Goal: Information Seeking & Learning: Learn about a topic

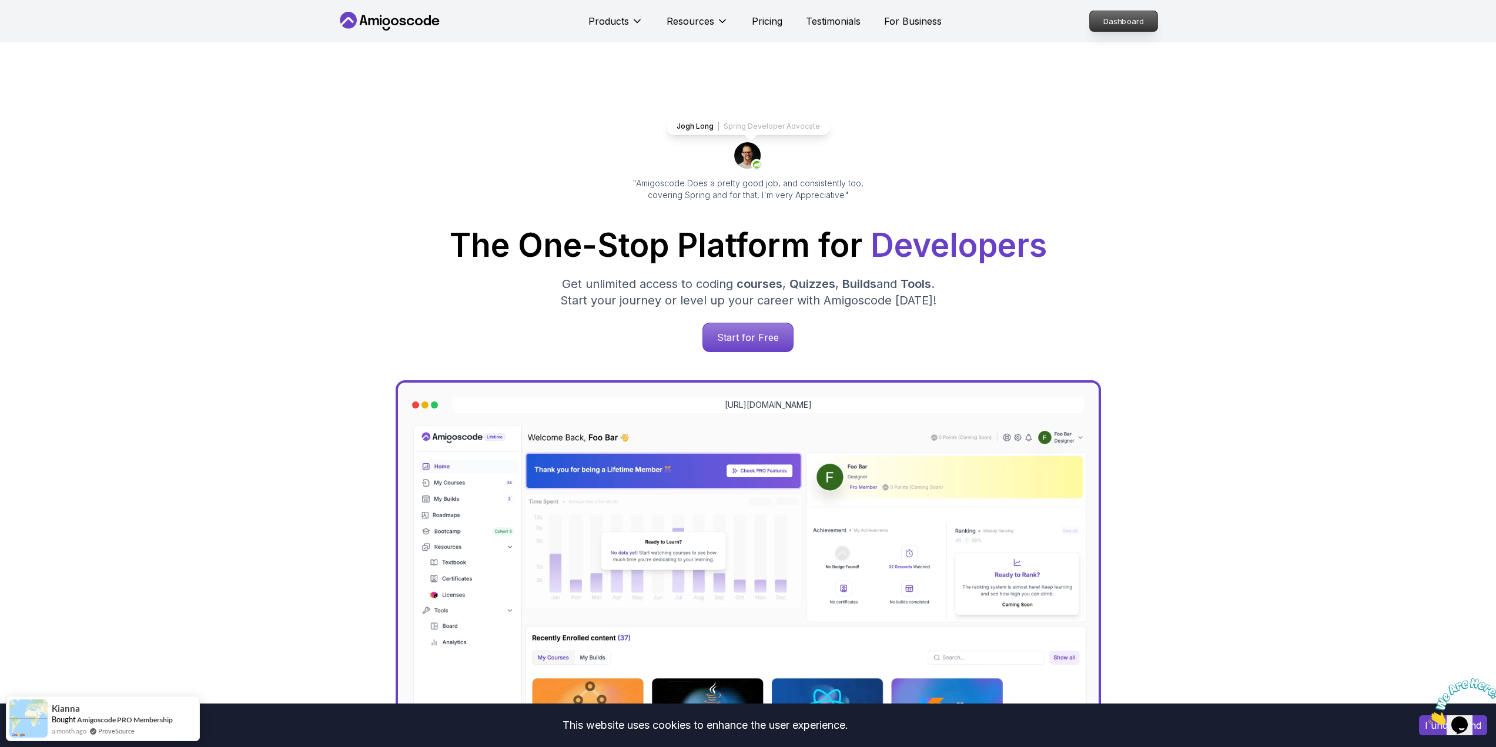
click at [1112, 21] on p "Dashboard" at bounding box center [1123, 21] width 68 height 20
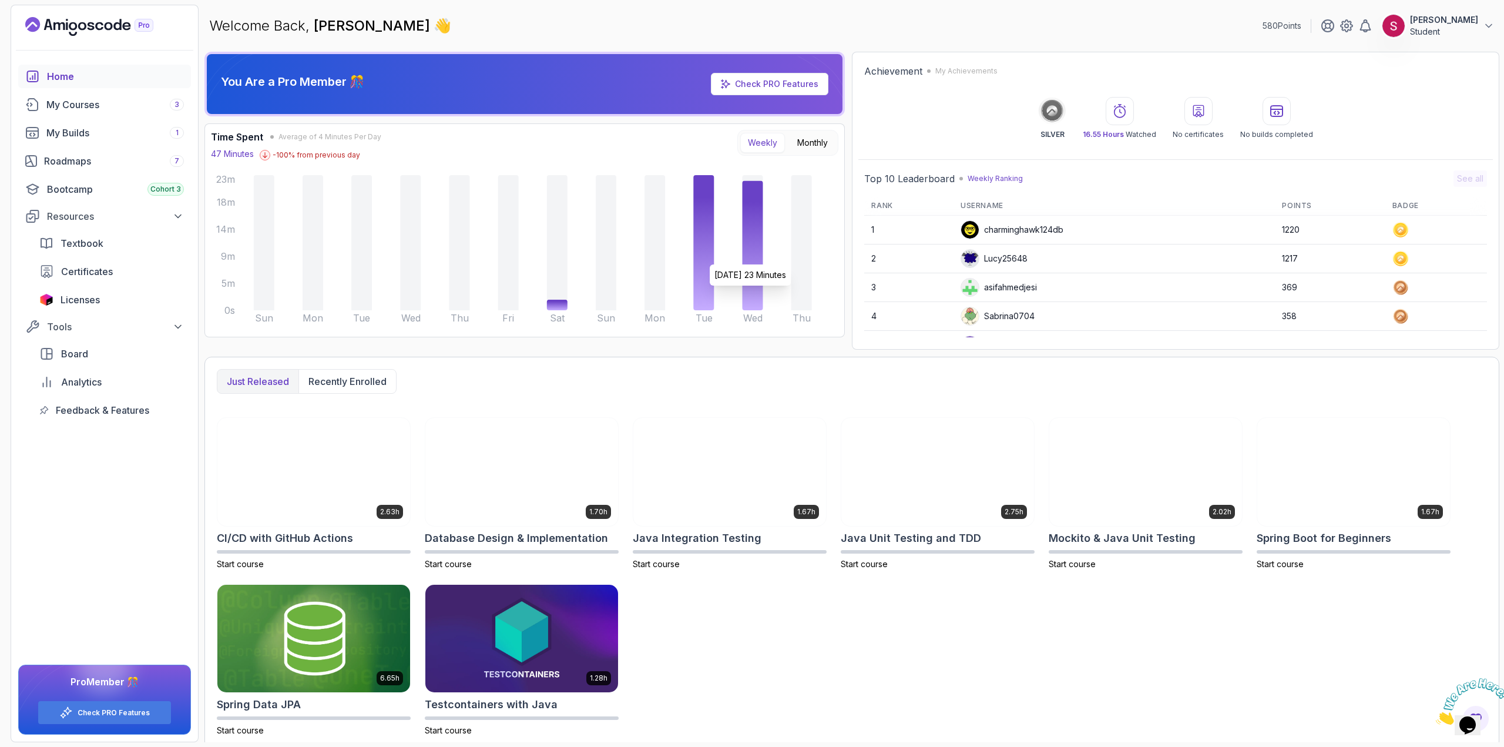
scroll to position [6, 0]
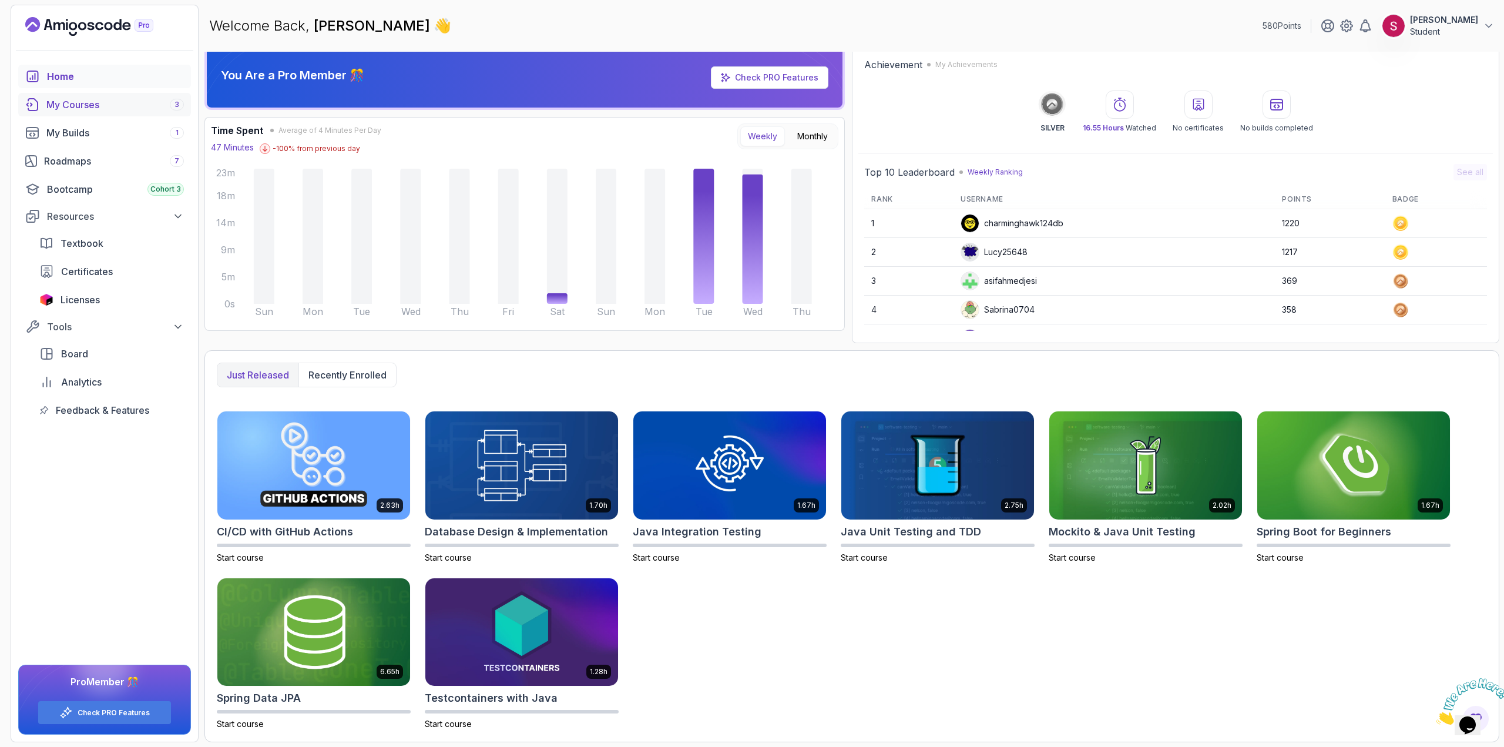
click at [152, 106] on div "My Courses 3" at bounding box center [115, 105] width 138 height 14
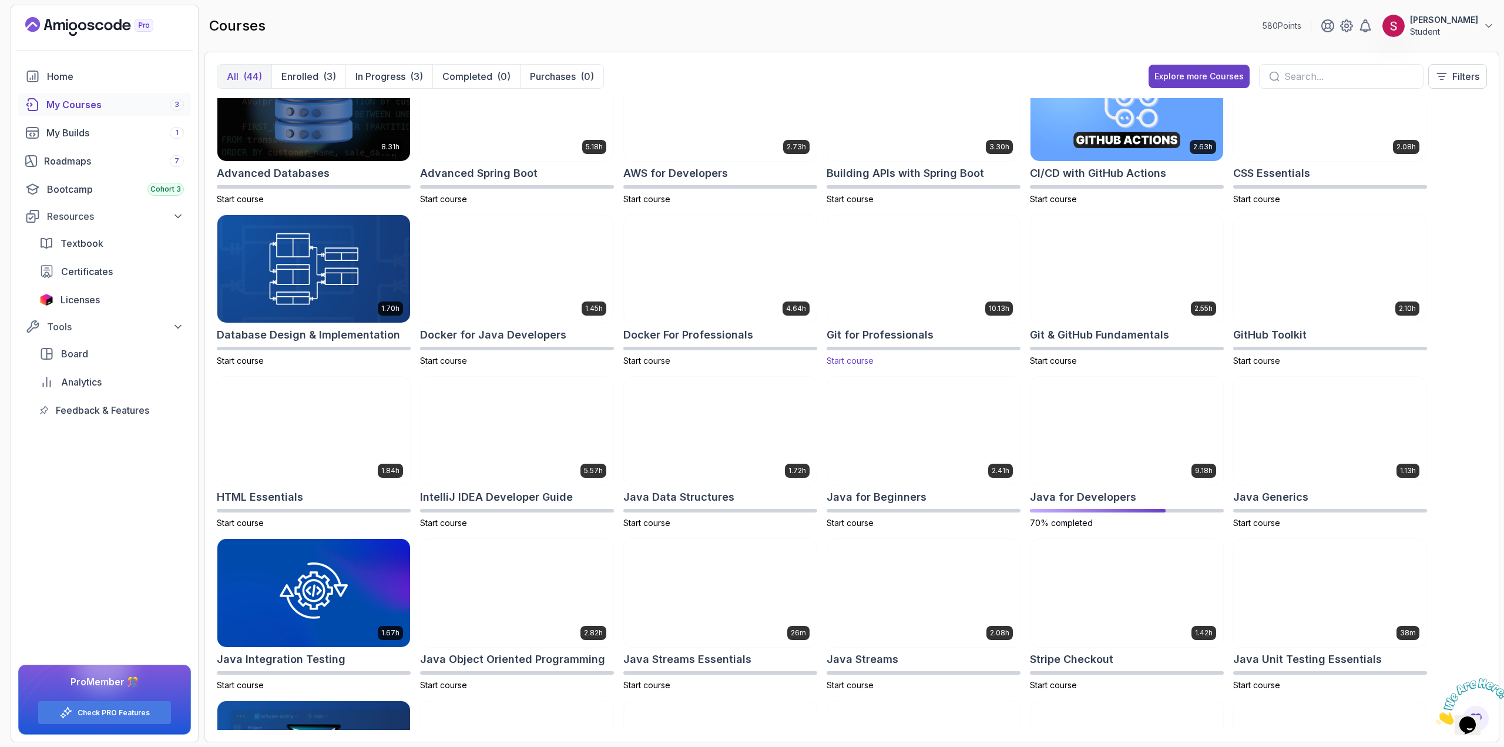
scroll to position [59, 0]
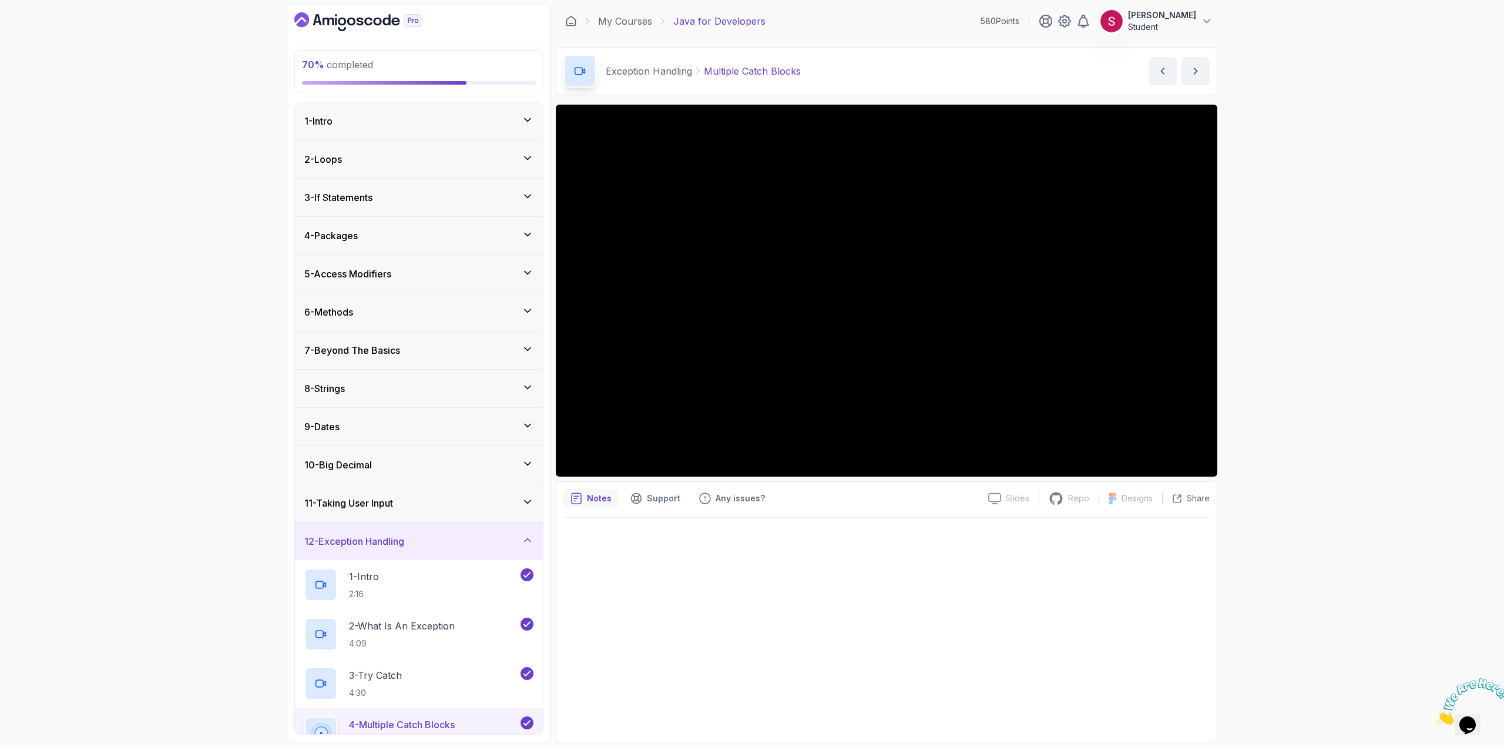
click at [457, 271] on div "5 - Access Modifiers" at bounding box center [418, 274] width 229 height 14
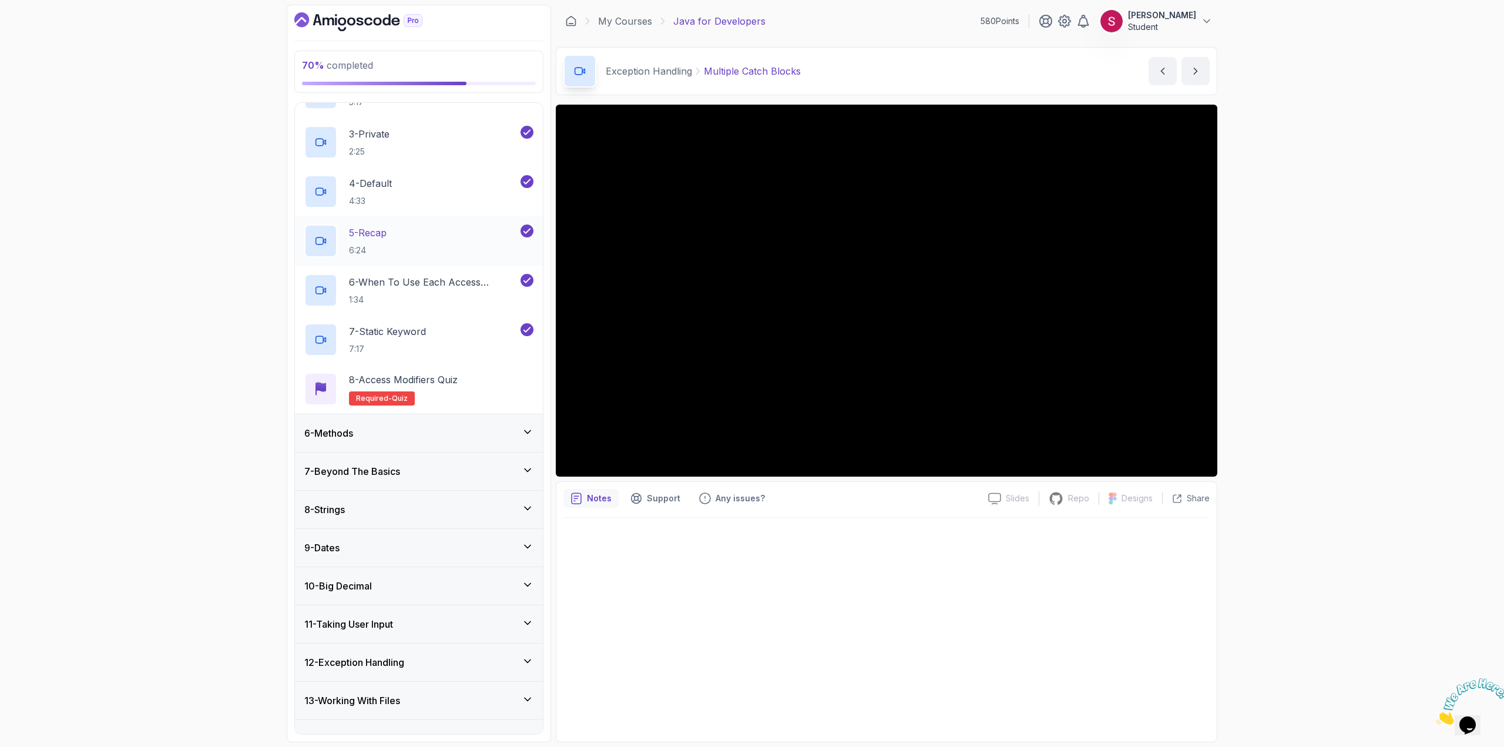
scroll to position [353, 0]
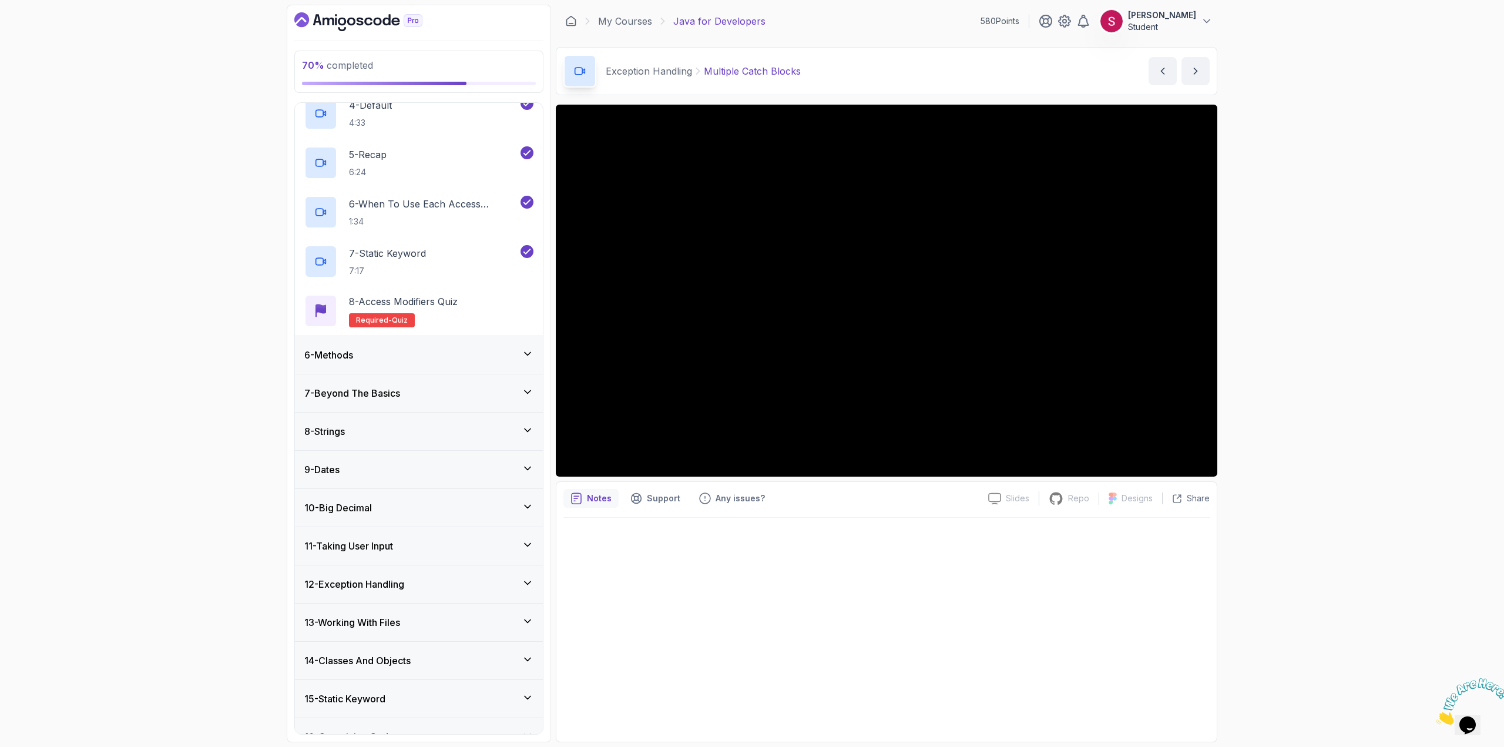
click at [397, 392] on h3 "7 - Beyond The Basics" at bounding box center [352, 393] width 96 height 14
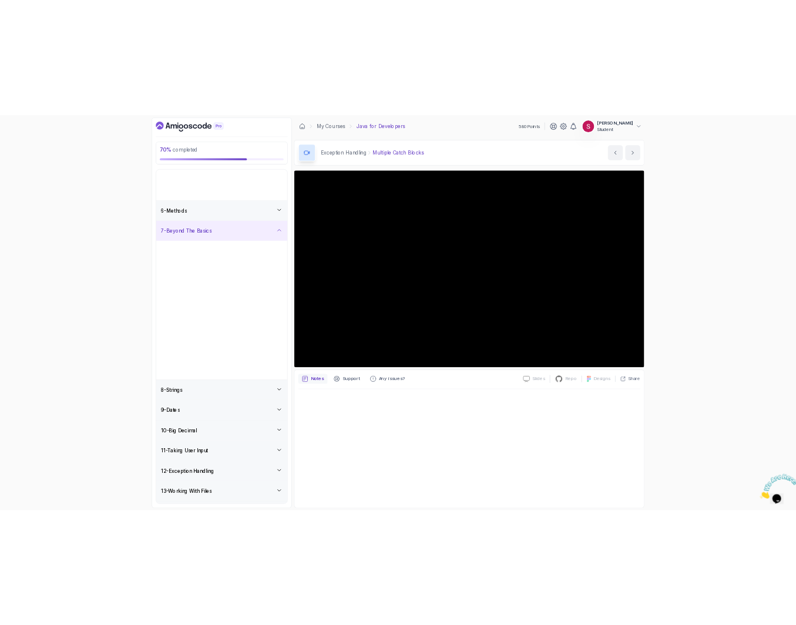
scroll to position [94, 0]
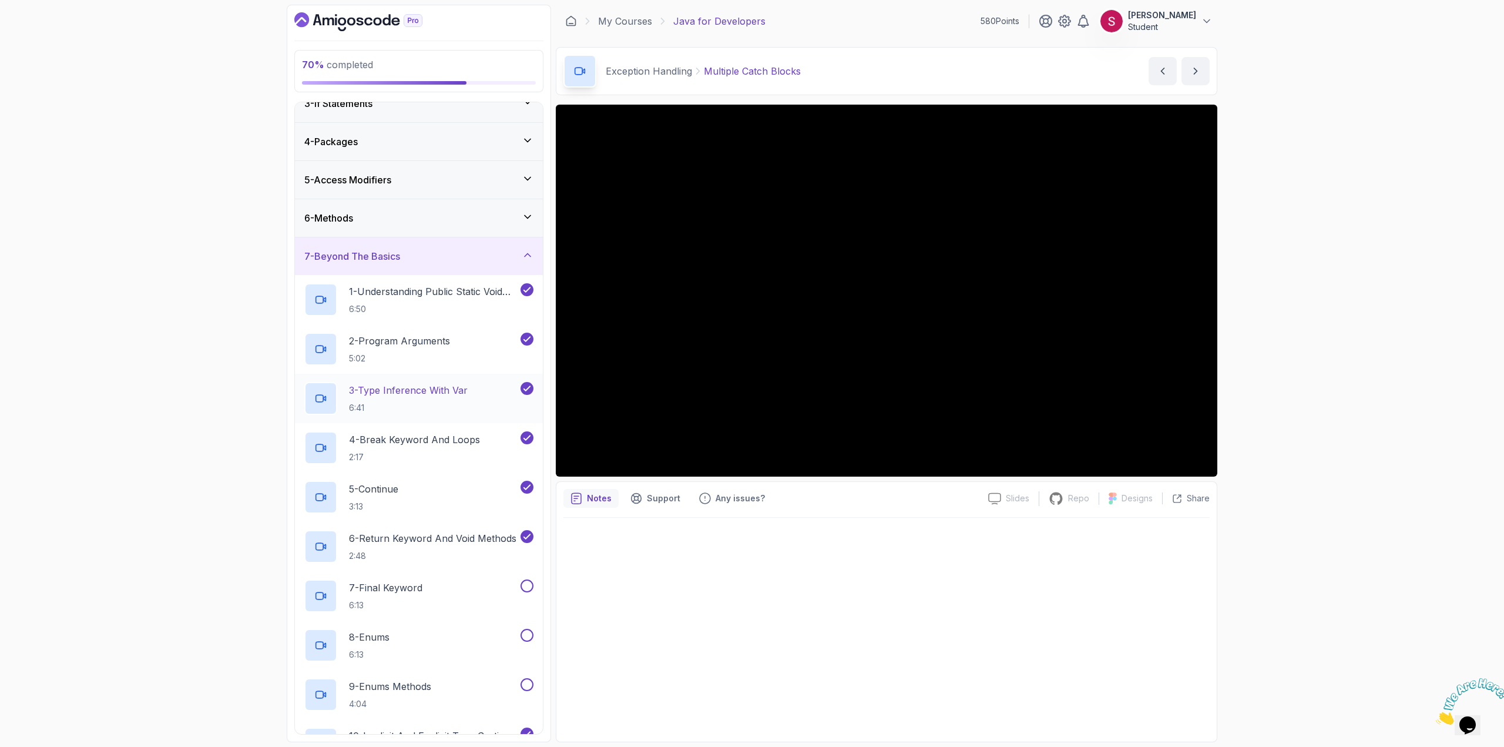
click at [428, 402] on p "6:41" at bounding box center [408, 408] width 119 height 12
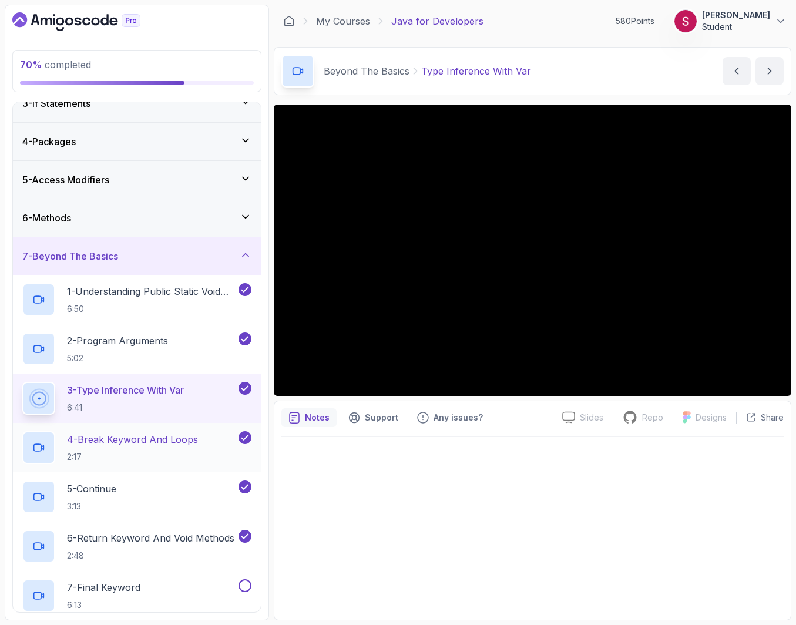
click at [146, 440] on p "4 - Break Keyword And Loops" at bounding box center [132, 439] width 131 height 14
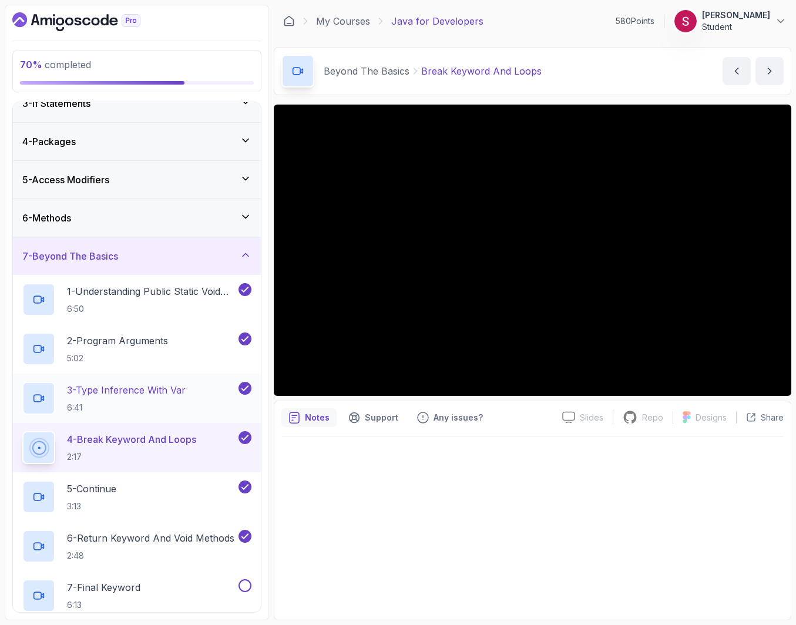
scroll to position [153, 0]
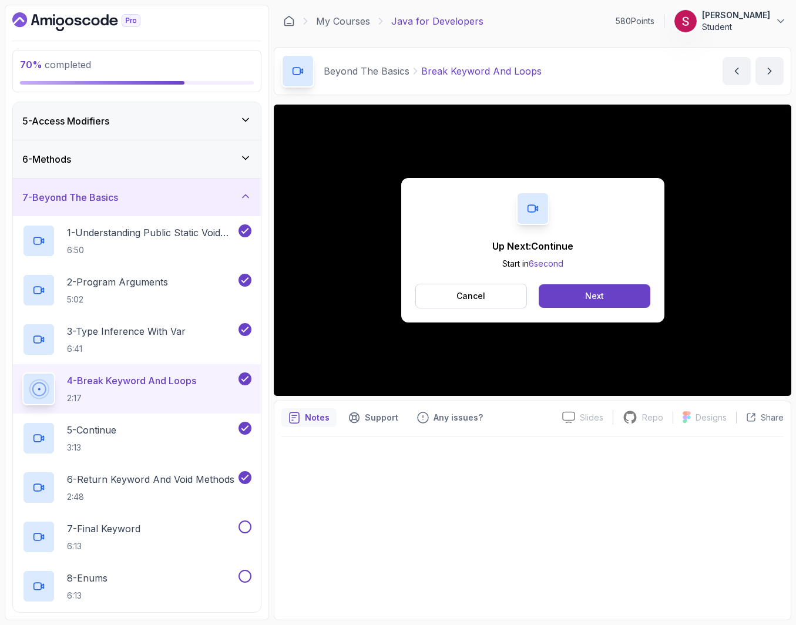
click at [462, 303] on button "Cancel" at bounding box center [471, 296] width 112 height 25
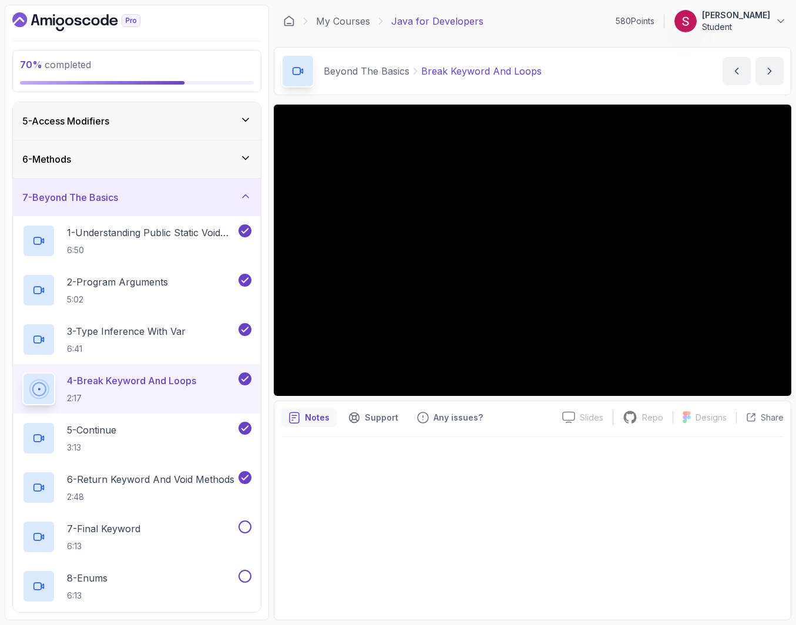
click at [129, 378] on p "4 - Break Keyword And Loops" at bounding box center [131, 381] width 129 height 14
click at [139, 435] on div "5 - Continue 3:13" at bounding box center [129, 438] width 214 height 33
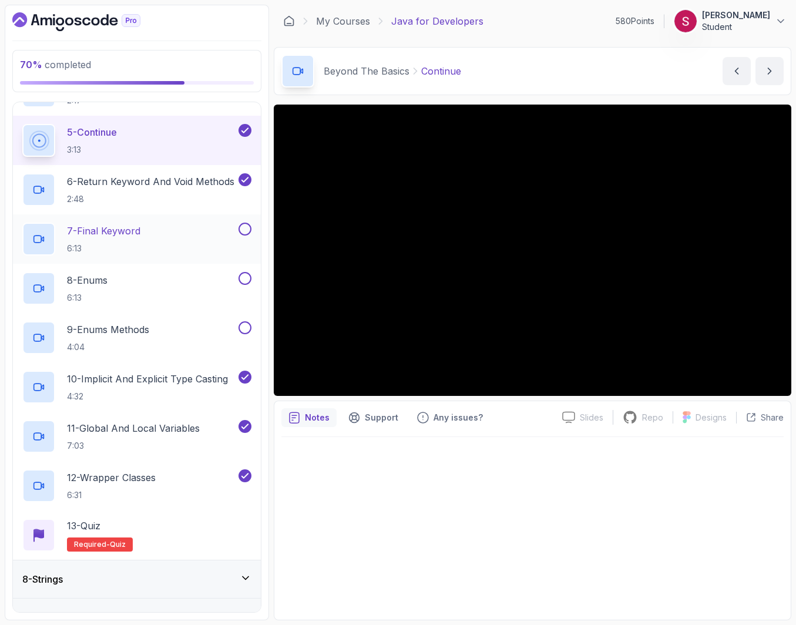
scroll to position [447, 0]
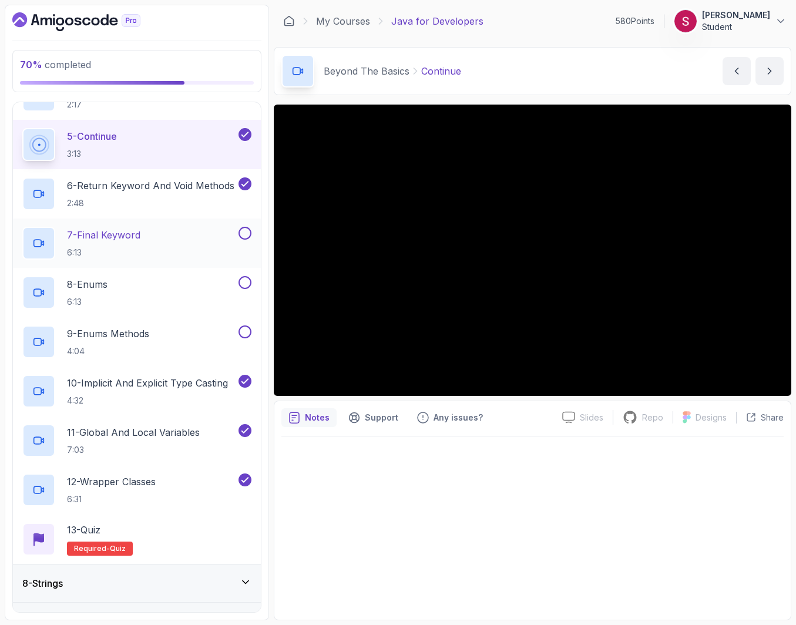
drag, startPoint x: 206, startPoint y: 232, endPoint x: 260, endPoint y: 267, distance: 64.1
click at [260, 267] on div "7 - Final Keyword 6:13" at bounding box center [137, 243] width 248 height 49
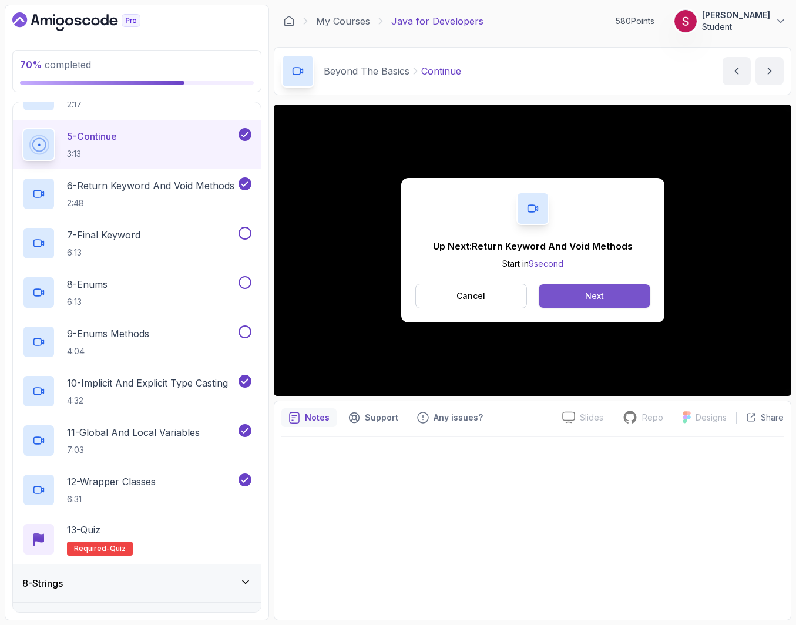
click at [587, 290] on div "Next" at bounding box center [594, 296] width 19 height 12
